Goal: Navigation & Orientation: Find specific page/section

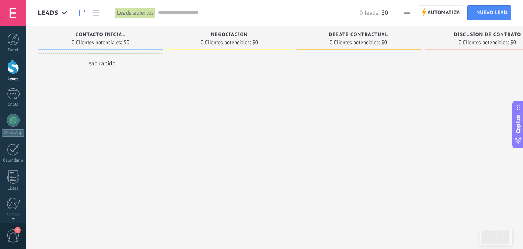
click at [16, 70] on div at bounding box center [13, 66] width 12 height 15
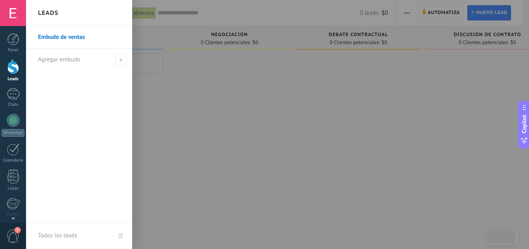
click at [84, 37] on link "Embudo de ventas" at bounding box center [81, 37] width 86 height 22
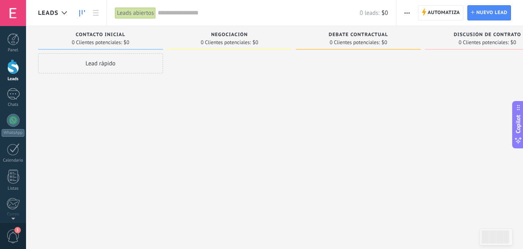
click at [97, 67] on div "Lead rápido" at bounding box center [100, 63] width 125 height 20
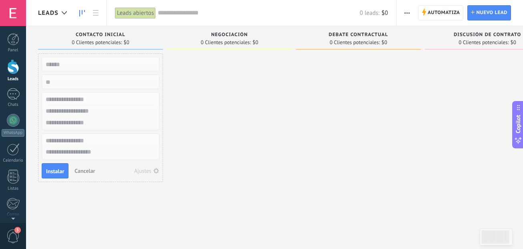
click at [194, 124] on div at bounding box center [229, 125] width 125 height 144
click at [15, 67] on div at bounding box center [13, 66] width 12 height 15
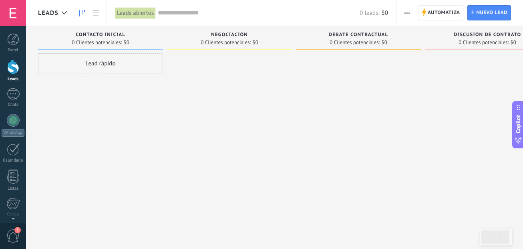
click at [55, 14] on span "Leads" at bounding box center [48, 13] width 20 height 8
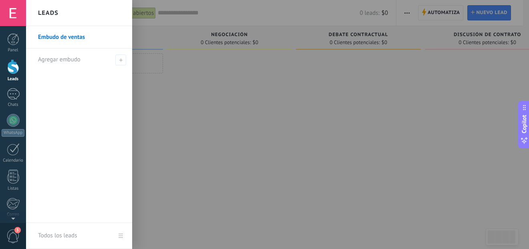
click at [55, 14] on h2 "Leads" at bounding box center [48, 12] width 20 height 25
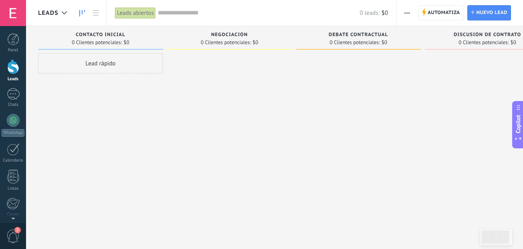
click at [7, 12] on div at bounding box center [13, 13] width 26 height 26
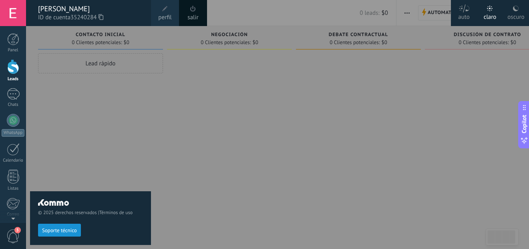
click at [512, 9] on div "oscuro" at bounding box center [516, 15] width 17 height 21
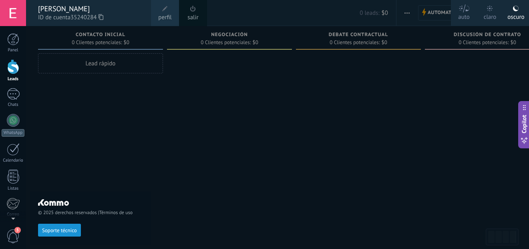
click at [174, 138] on div at bounding box center [290, 124] width 529 height 249
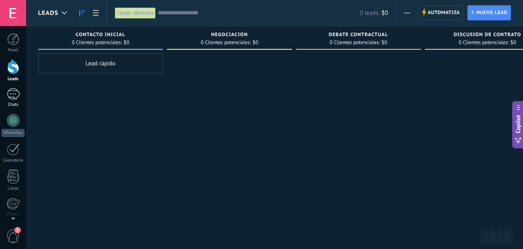
click at [13, 88] on div at bounding box center [13, 94] width 13 height 12
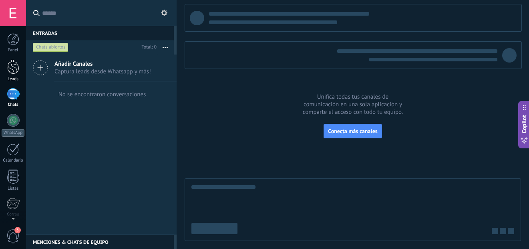
click at [15, 68] on div at bounding box center [13, 66] width 12 height 15
